Goal: Task Accomplishment & Management: Complete application form

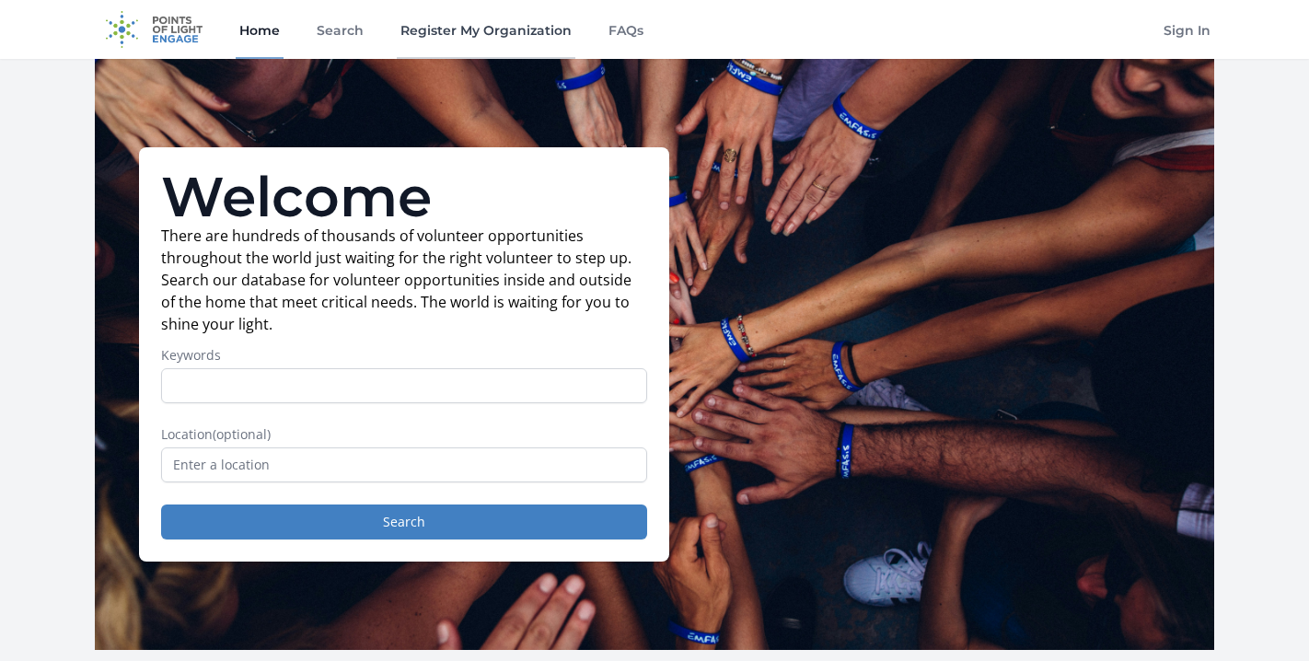
click at [447, 37] on link "Register My Organization" at bounding box center [486, 29] width 179 height 59
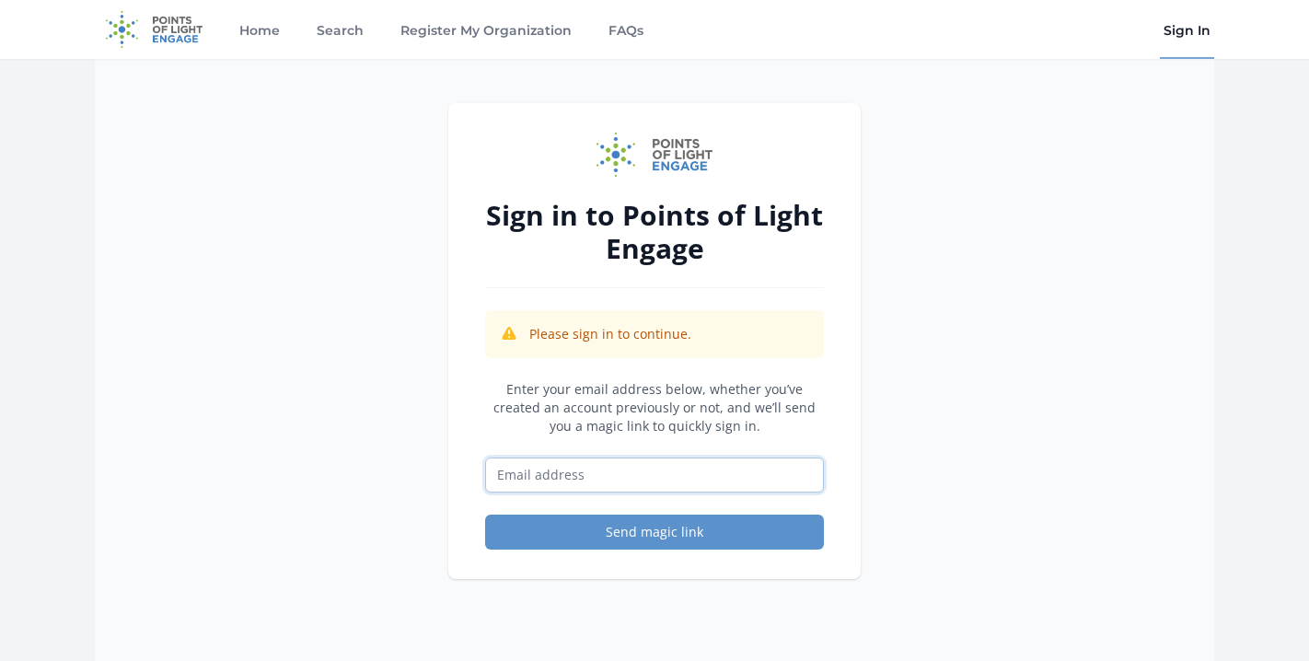
click at [580, 460] on input "Email address" at bounding box center [654, 475] width 339 height 35
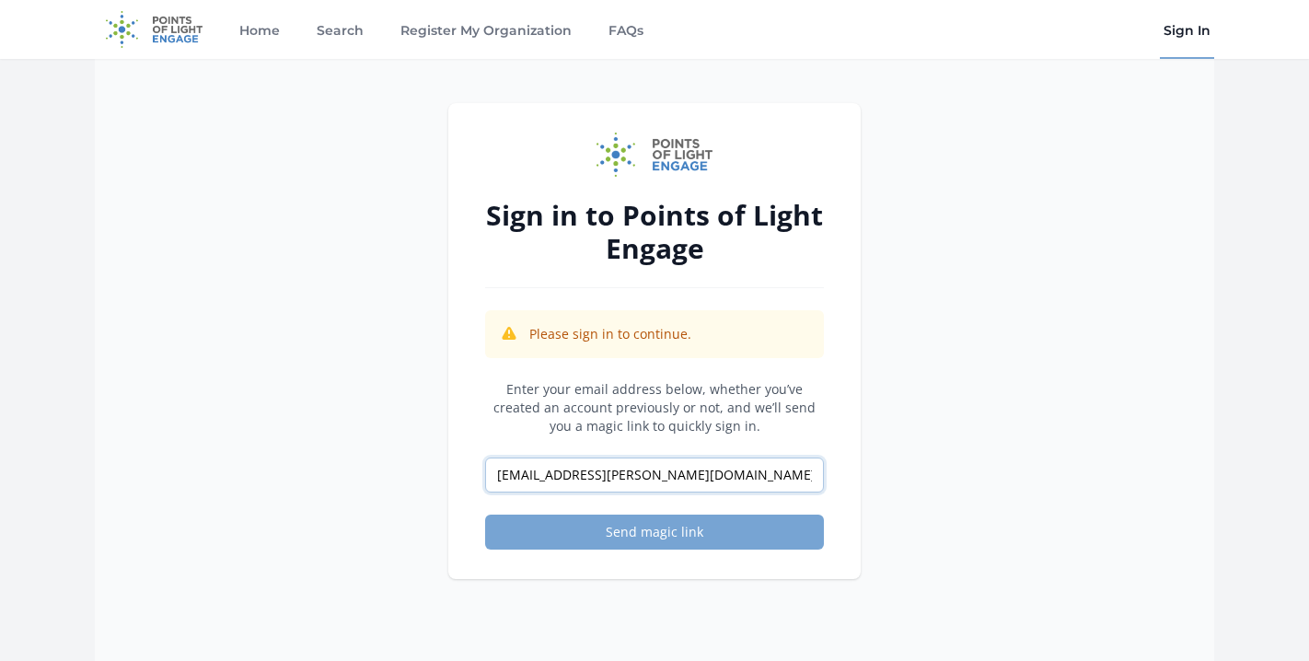
type input "[EMAIL_ADDRESS][PERSON_NAME][DOMAIN_NAME]"
click at [622, 539] on button "Send magic link" at bounding box center [654, 532] width 339 height 35
